Goal: Find specific fact: Find contact information

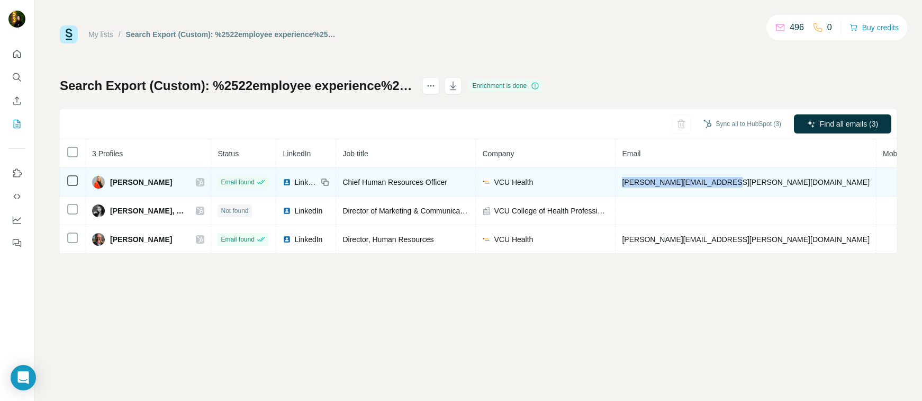
drag, startPoint x: 711, startPoint y: 183, endPoint x: 614, endPoint y: 177, distance: 97.0
click at [616, 177] on td "kristin.king@vcuhealth.org" at bounding box center [746, 182] width 261 height 29
copy span "kristin.king@vcuhealth.org"
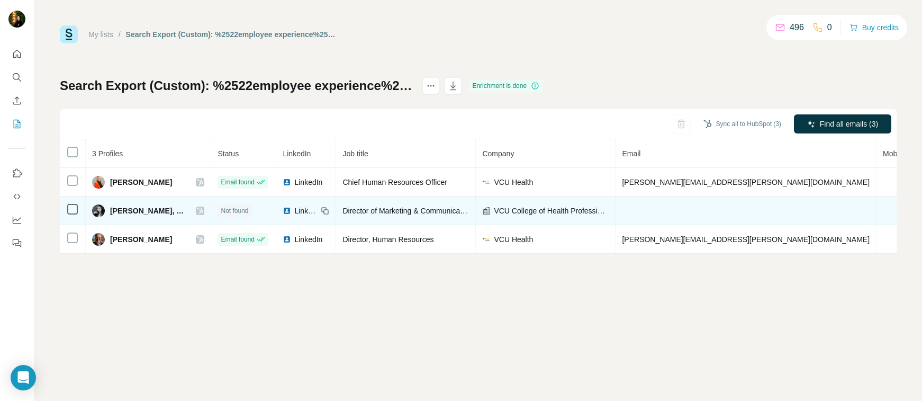
click at [197, 209] on icon at bounding box center [200, 211] width 6 height 6
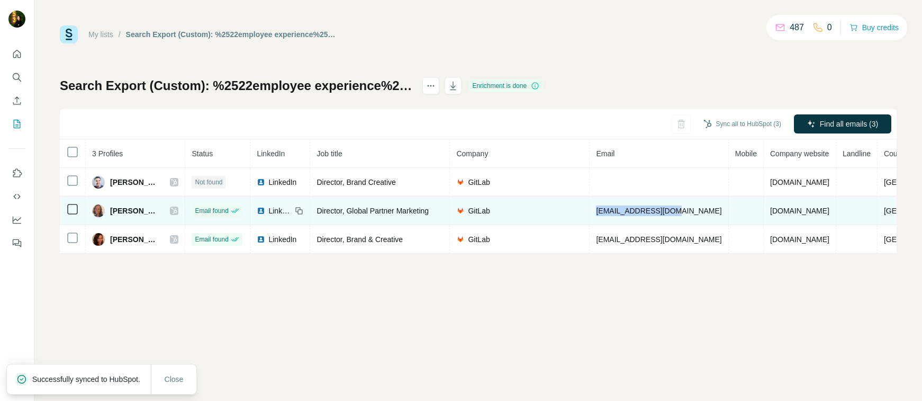
drag, startPoint x: 677, startPoint y: 212, endPoint x: 599, endPoint y: 211, distance: 77.8
click at [599, 211] on td "fanthony@gitlab.com" at bounding box center [659, 210] width 139 height 29
copy span "fanthony@gitlab.com"
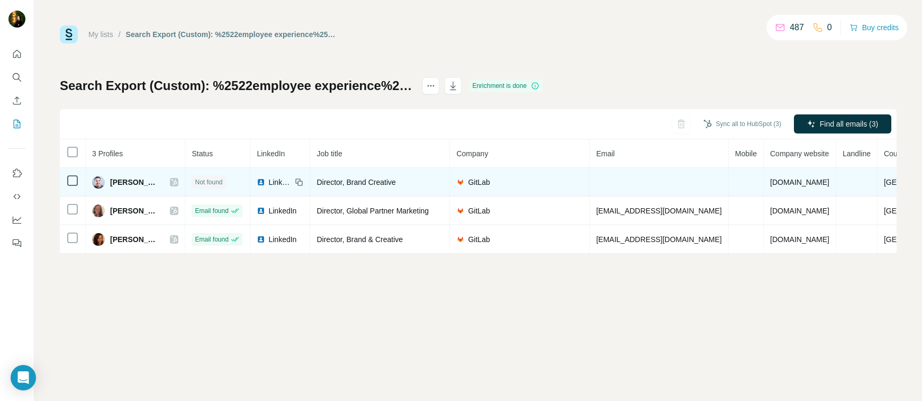
click at [174, 184] on icon at bounding box center [174, 182] width 6 height 8
